Goal: Information Seeking & Learning: Find specific page/section

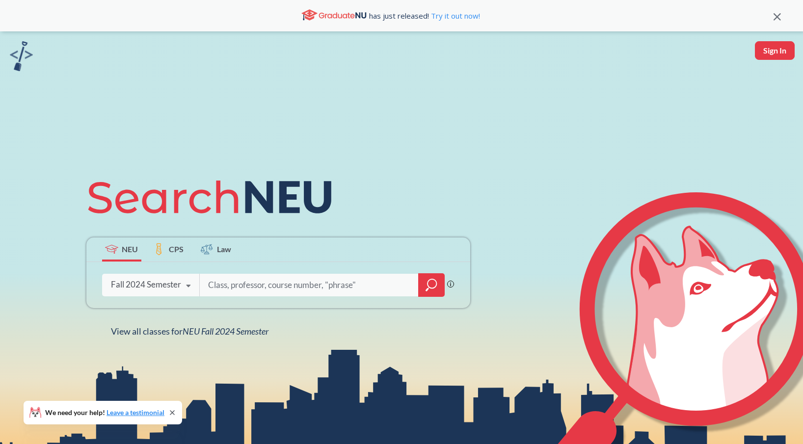
click at [127, 290] on div "Fall 2024 Semester" at bounding box center [146, 284] width 70 height 11
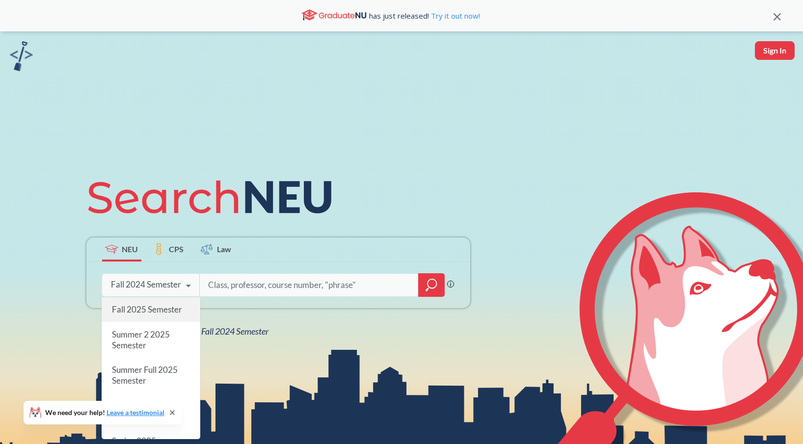
click at [177, 310] on span "Fall 2025 Semester" at bounding box center [146, 309] width 70 height 10
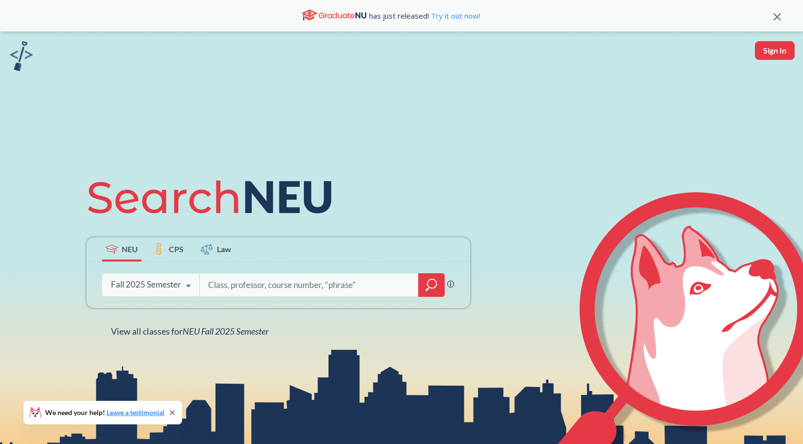
click at [234, 291] on input "search" at bounding box center [309, 285] width 204 height 21
click at [272, 285] on input "search" at bounding box center [309, 285] width 204 height 21
type input "eece 7370"
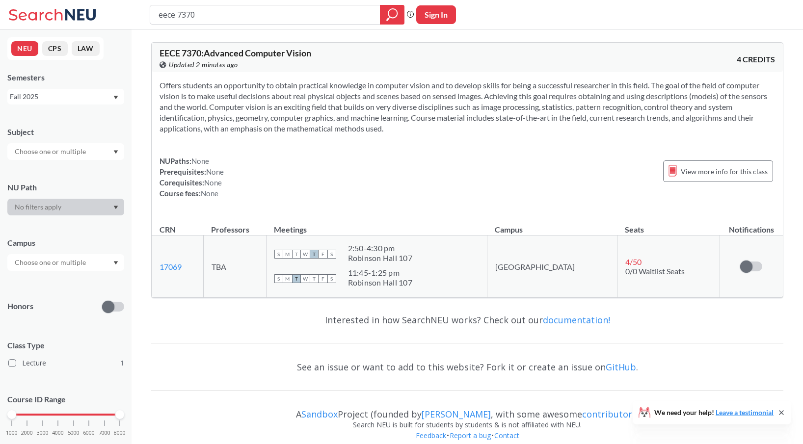
click at [92, 92] on div "Fall 2025" at bounding box center [61, 96] width 103 height 11
click at [82, 162] on div "Spring 2025" at bounding box center [68, 159] width 111 height 11
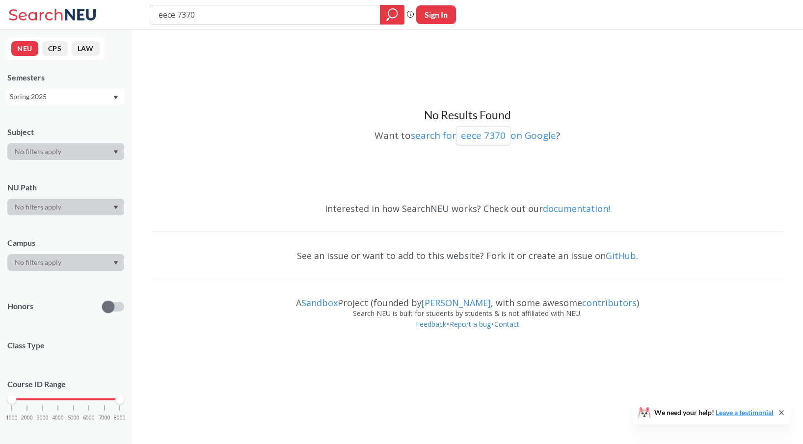
click at [111, 89] on div "Spring 2025" at bounding box center [65, 97] width 117 height 16
click at [89, 167] on div "Fall 2024" at bounding box center [68, 168] width 111 height 11
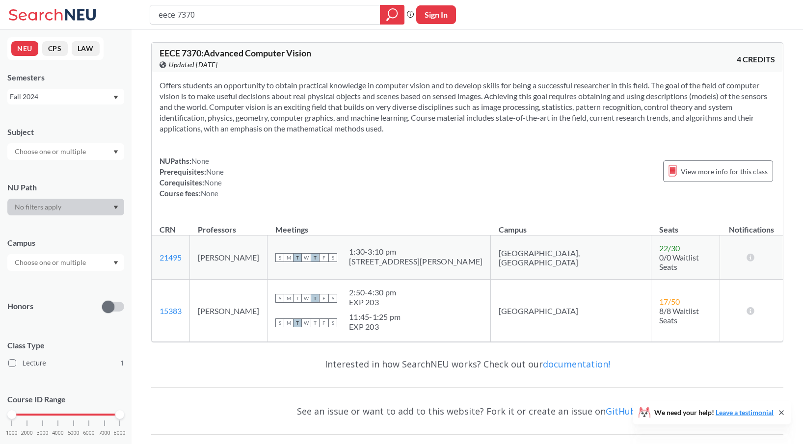
click at [216, 15] on input "eece 7370" at bounding box center [265, 14] width 215 height 17
type input "eece 5639"
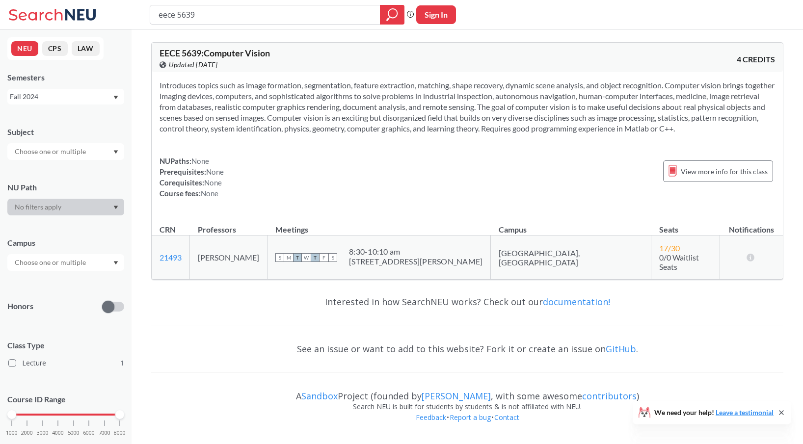
click at [90, 98] on div "Fall 2024" at bounding box center [61, 96] width 103 height 11
click at [61, 150] on div "Spring 2025" at bounding box center [65, 143] width 117 height 27
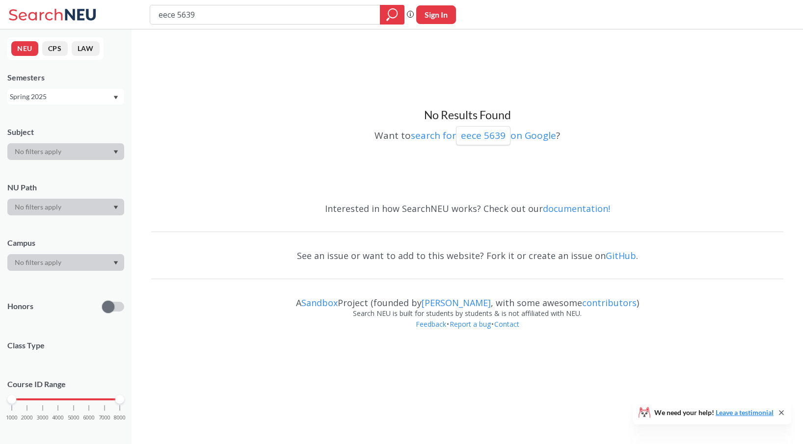
click at [82, 92] on div "Spring 2025" at bounding box center [61, 96] width 103 height 11
click at [59, 123] on div "Fall 2025" at bounding box center [68, 118] width 111 height 11
